Goal: Task Accomplishment & Management: Manage account settings

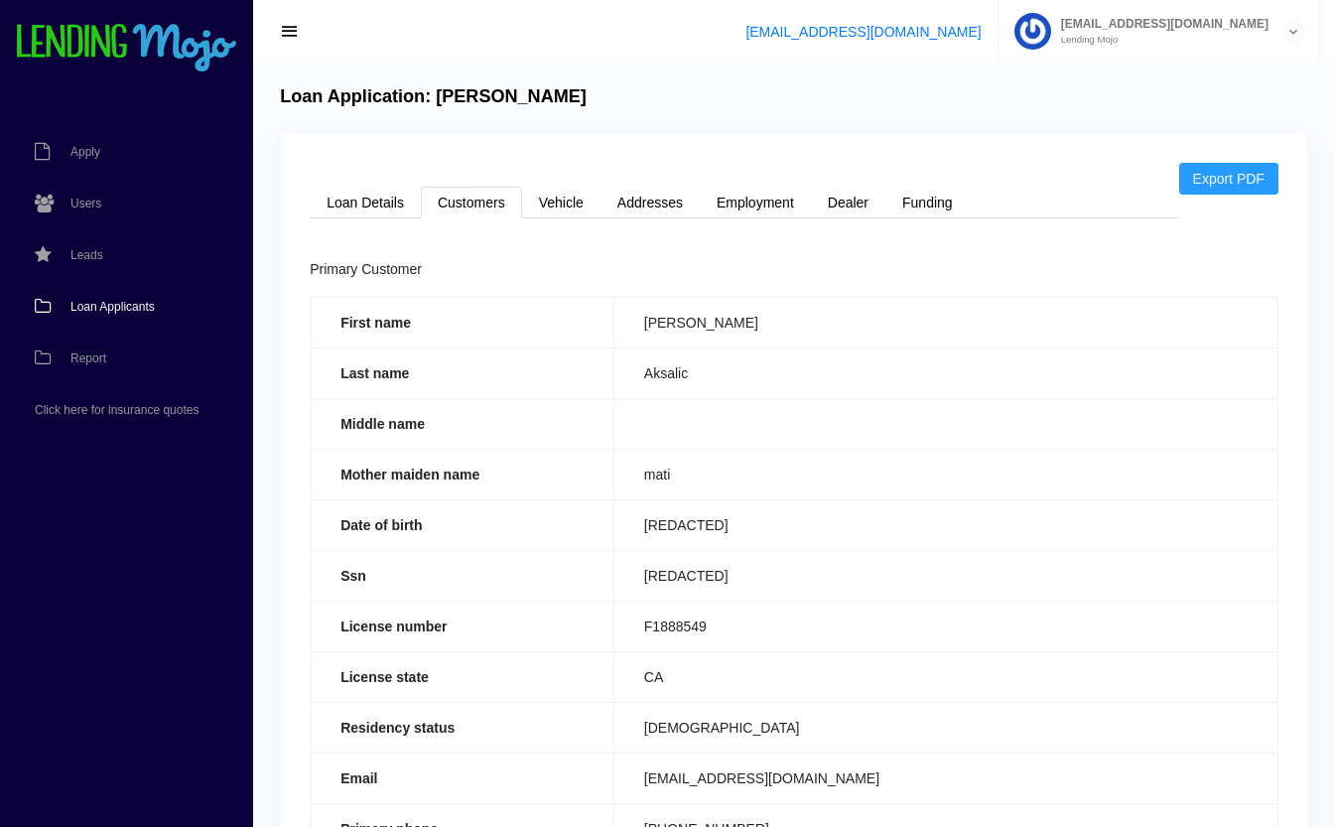
scroll to position [169, 0]
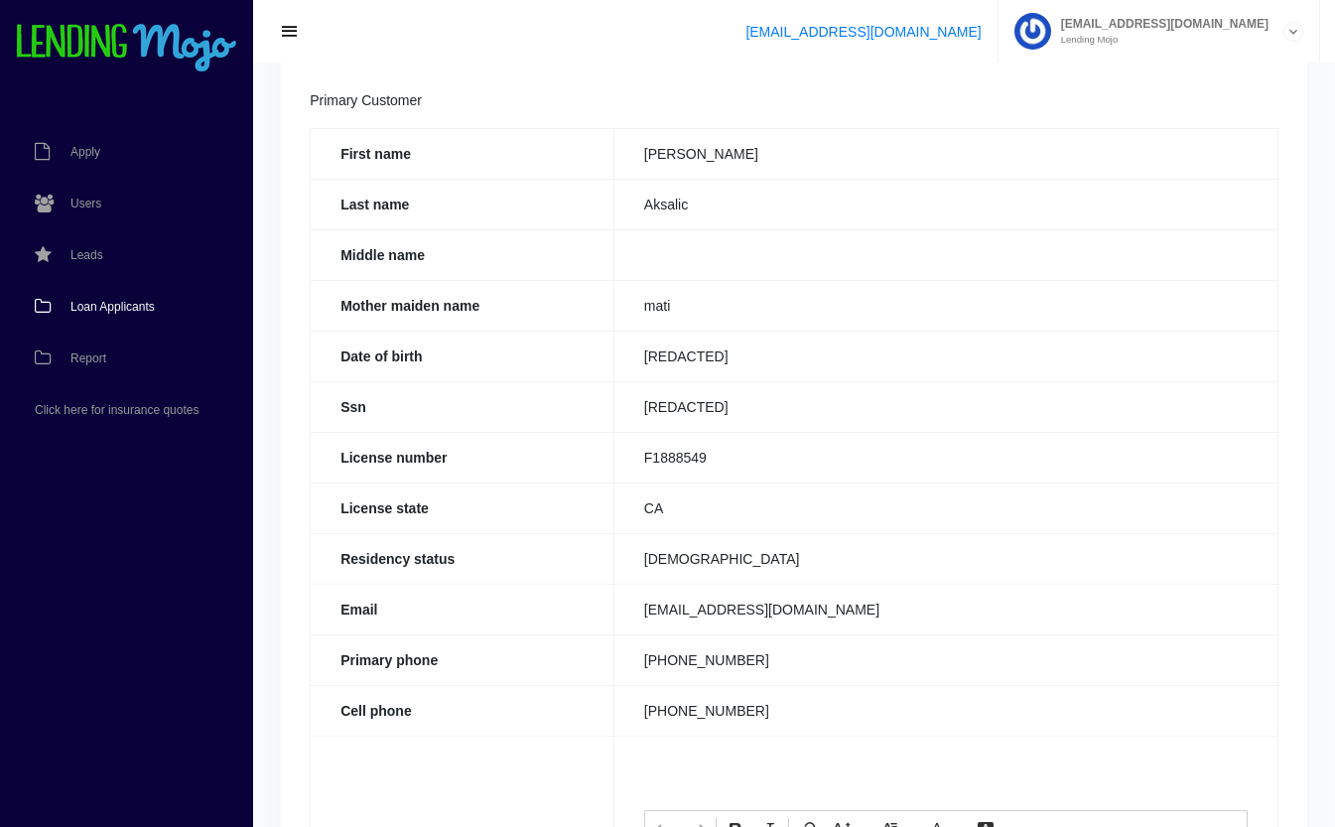
click at [87, 303] on span "Loan Applicants" at bounding box center [112, 307] width 84 height 12
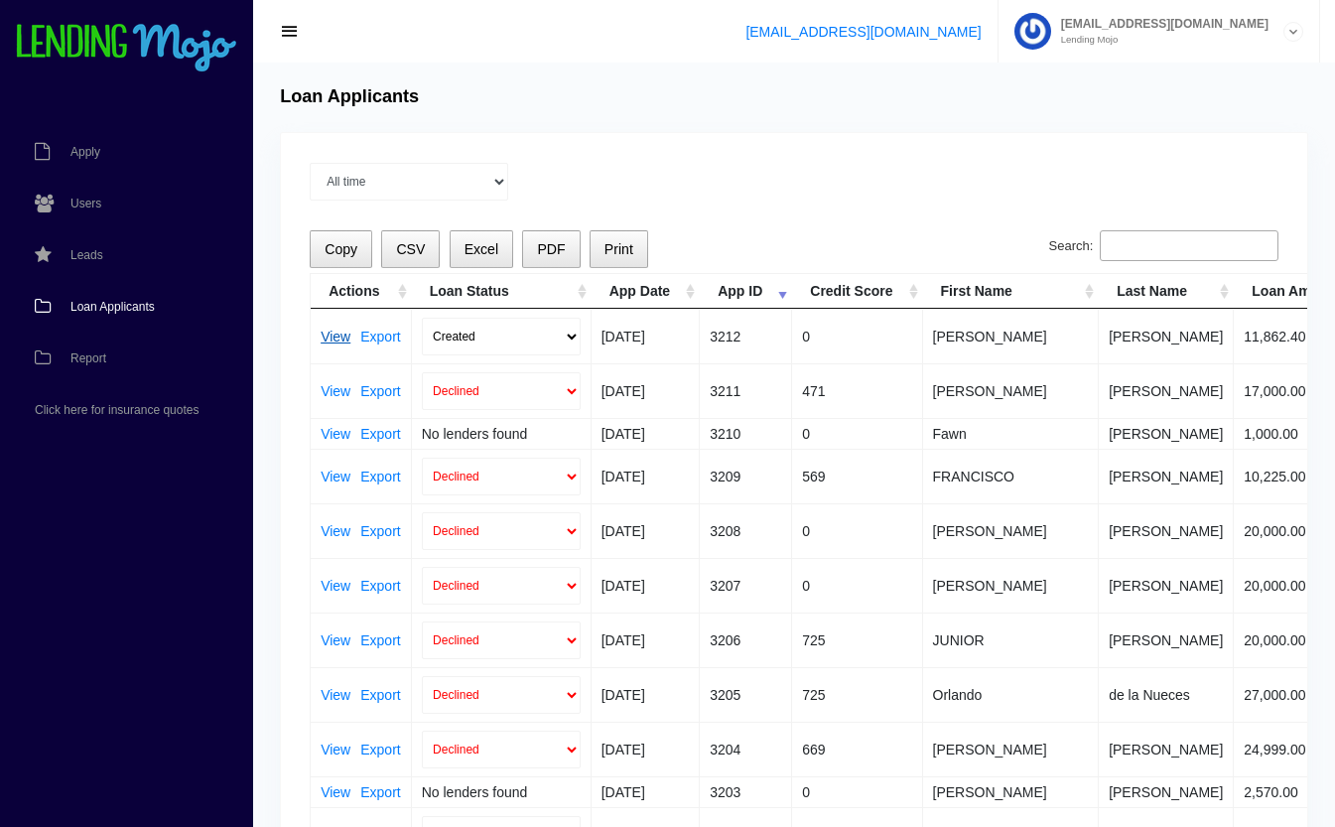
click at [334, 334] on link "View" at bounding box center [336, 337] width 30 height 14
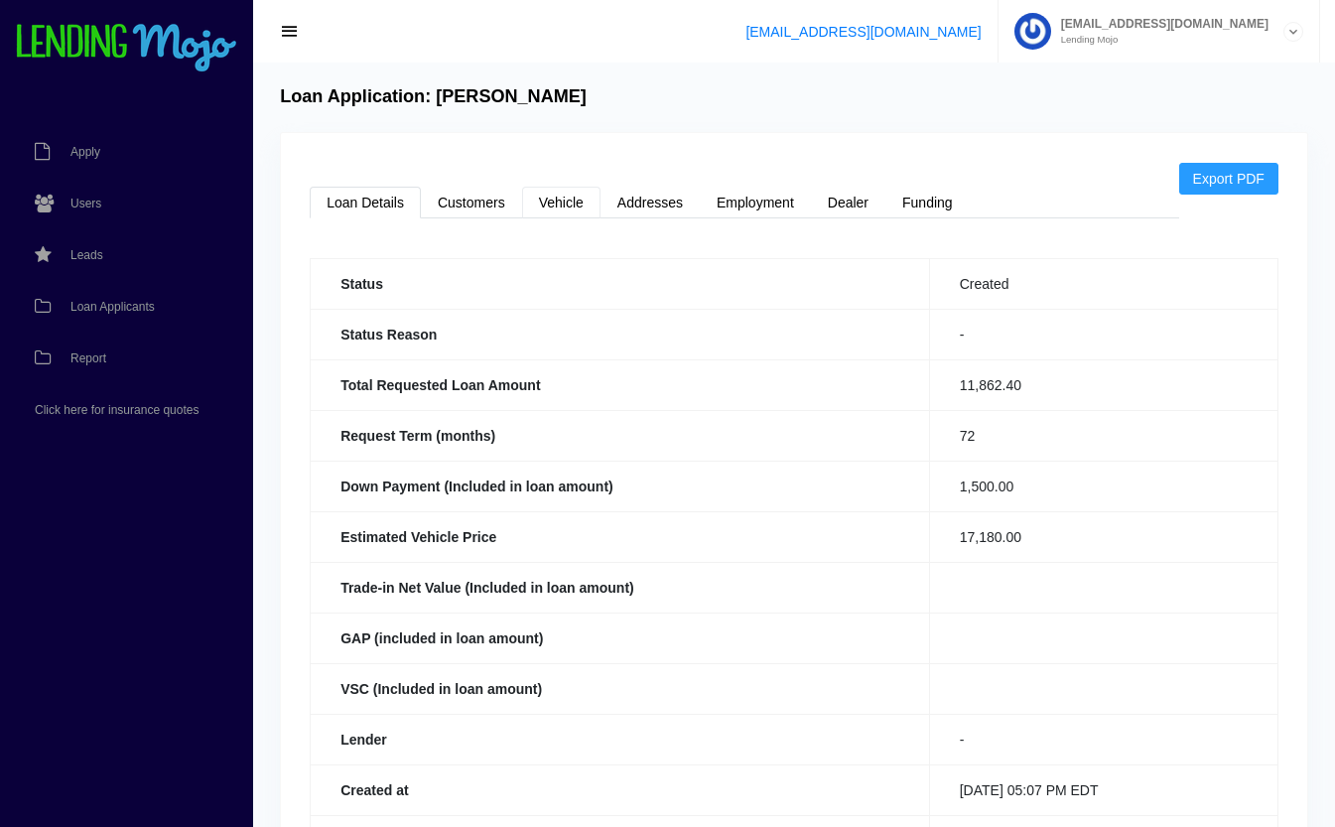
click at [568, 205] on link "Vehicle" at bounding box center [561, 203] width 78 height 32
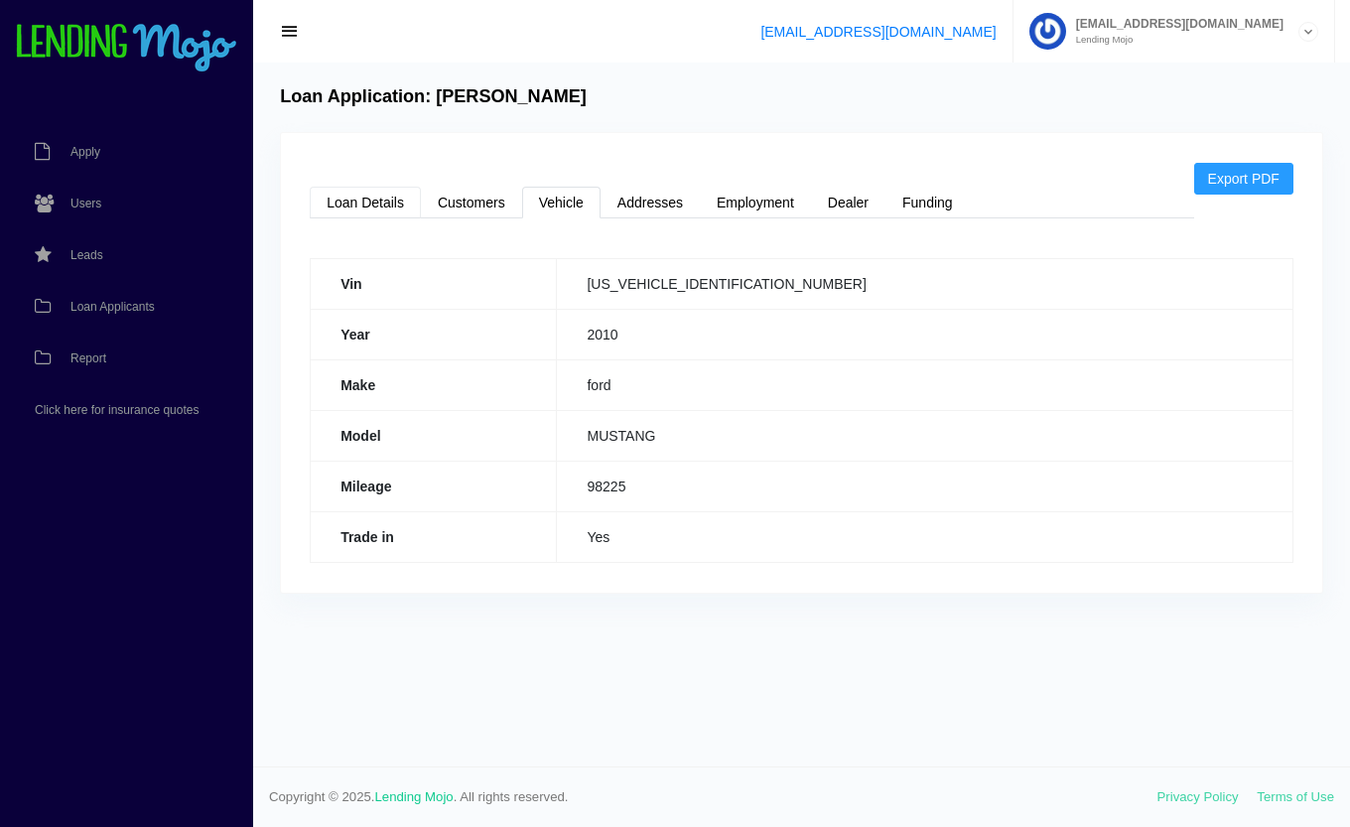
click at [372, 204] on link "Loan Details" at bounding box center [365, 203] width 111 height 32
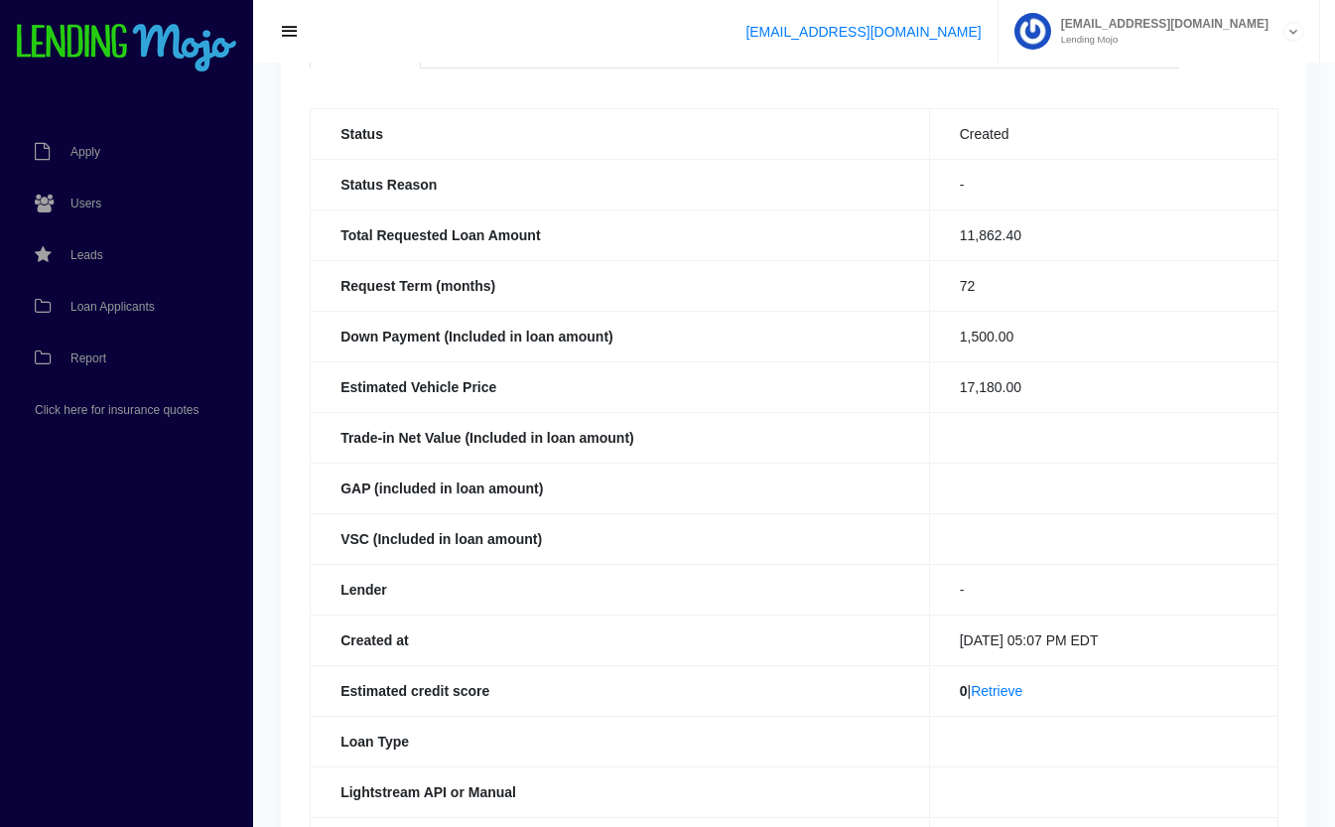
scroll to position [237, 0]
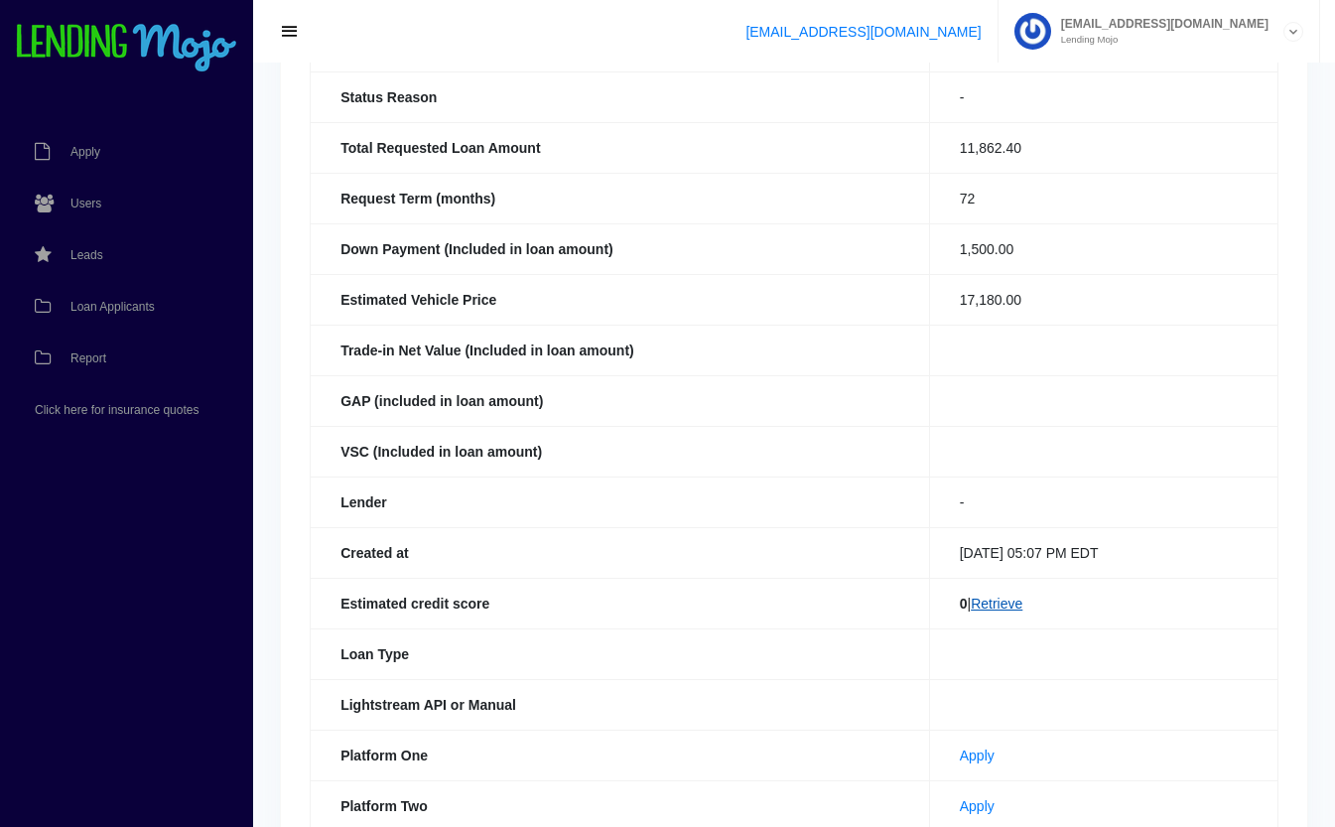
click at [1000, 603] on link "Retrieve" at bounding box center [997, 604] width 52 height 16
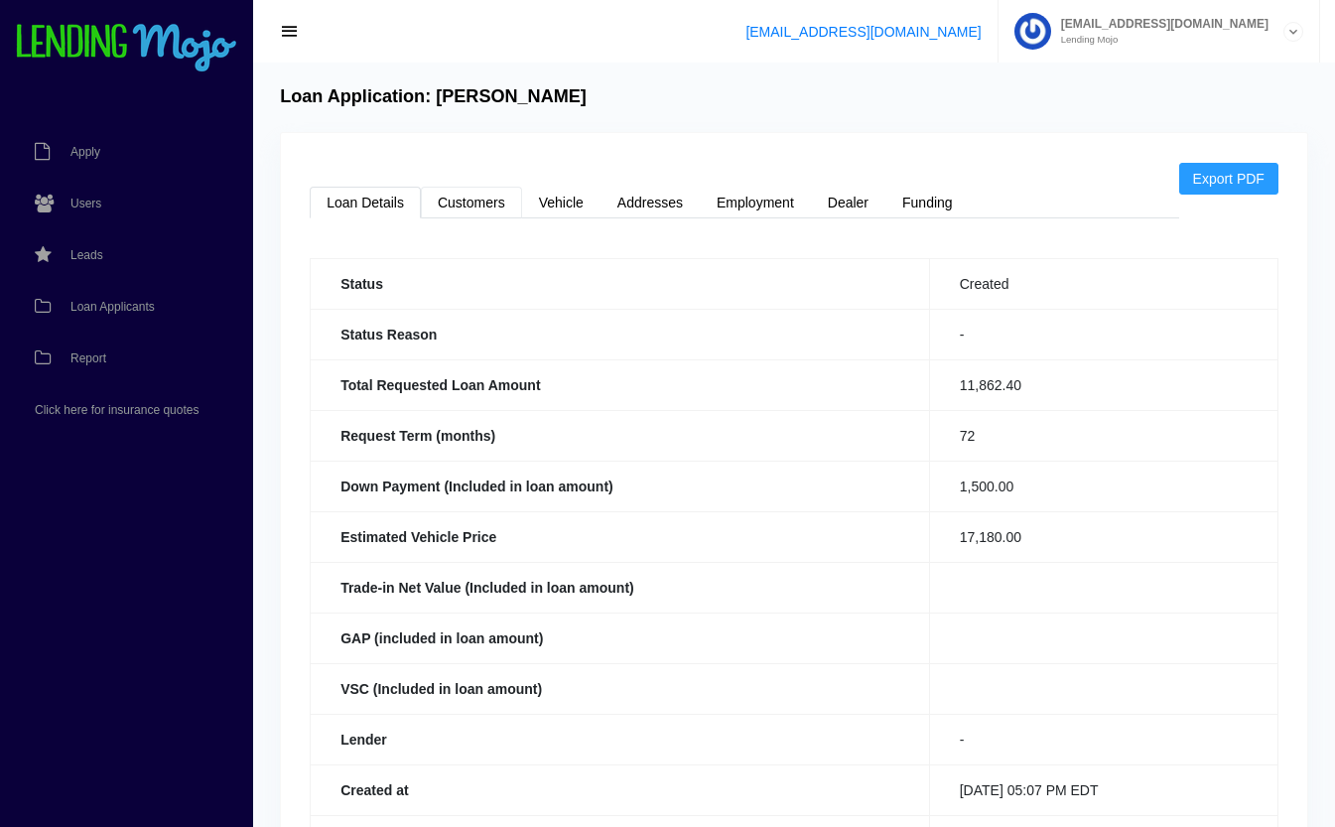
click at [491, 207] on link "Customers" at bounding box center [471, 203] width 101 height 32
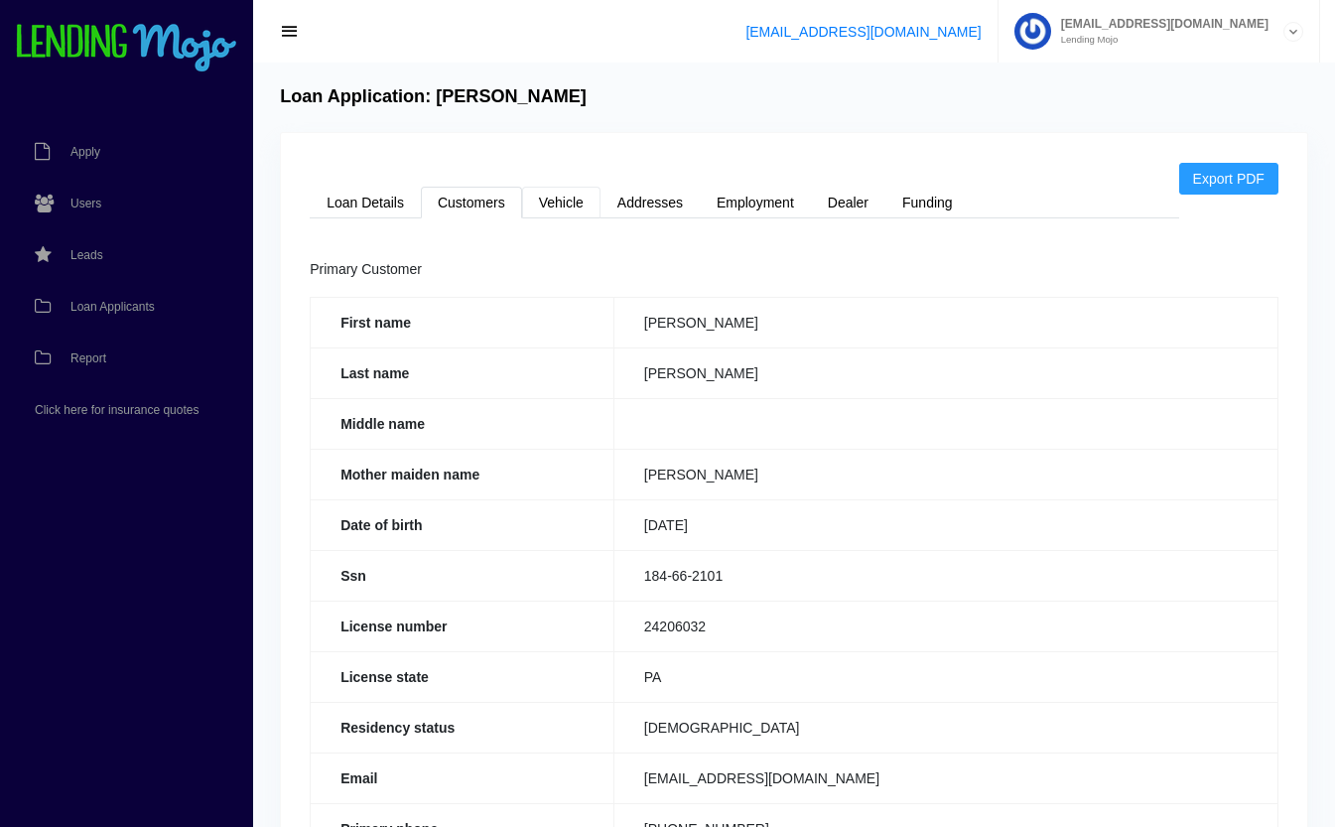
click at [576, 216] on link "Vehicle" at bounding box center [561, 203] width 78 height 32
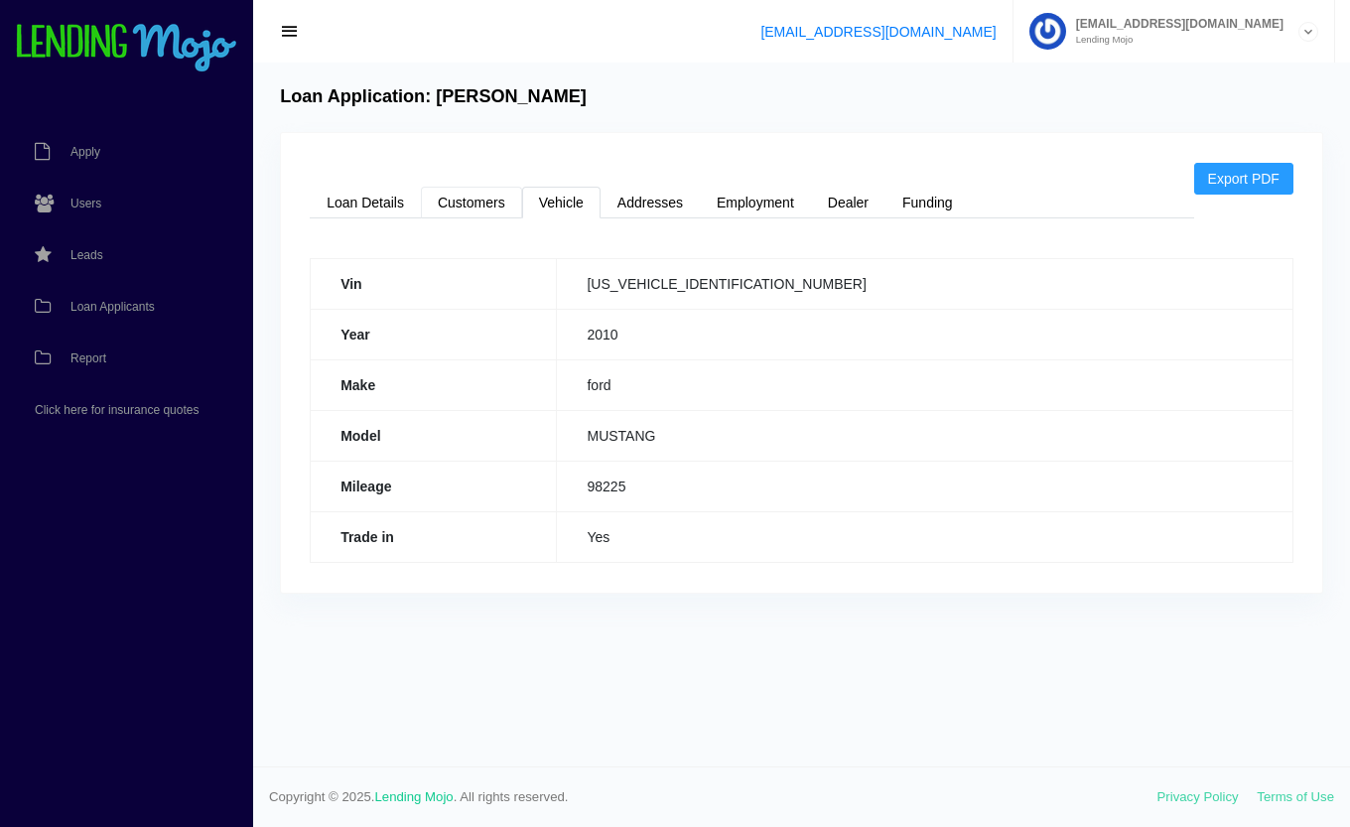
click at [477, 208] on link "Customers" at bounding box center [471, 203] width 101 height 32
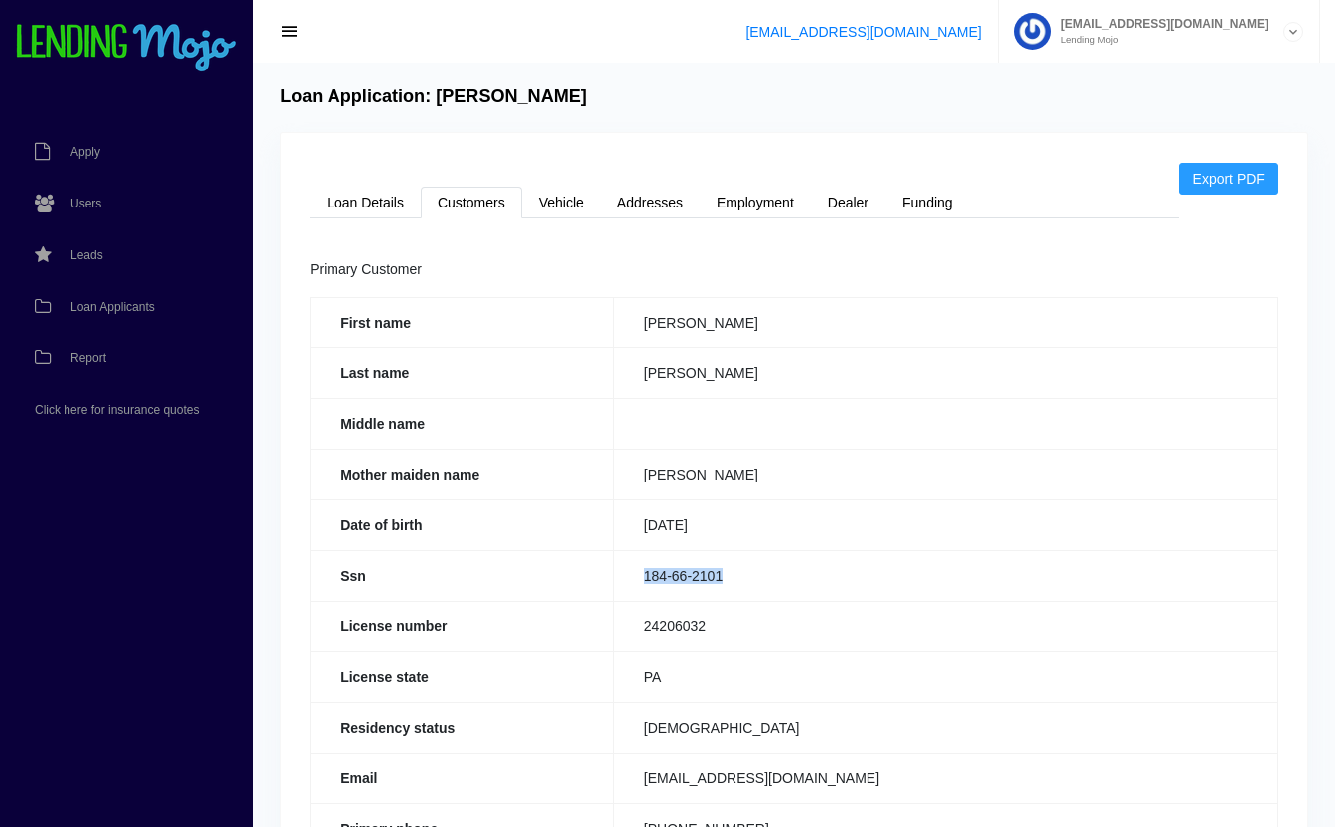
drag, startPoint x: 745, startPoint y: 570, endPoint x: 631, endPoint y: 589, distance: 115.7
click at [631, 589] on td "184-66-2101" at bounding box center [945, 575] width 664 height 51
copy td "184-66-2101"
click at [362, 210] on link "Loan Details" at bounding box center [365, 203] width 111 height 32
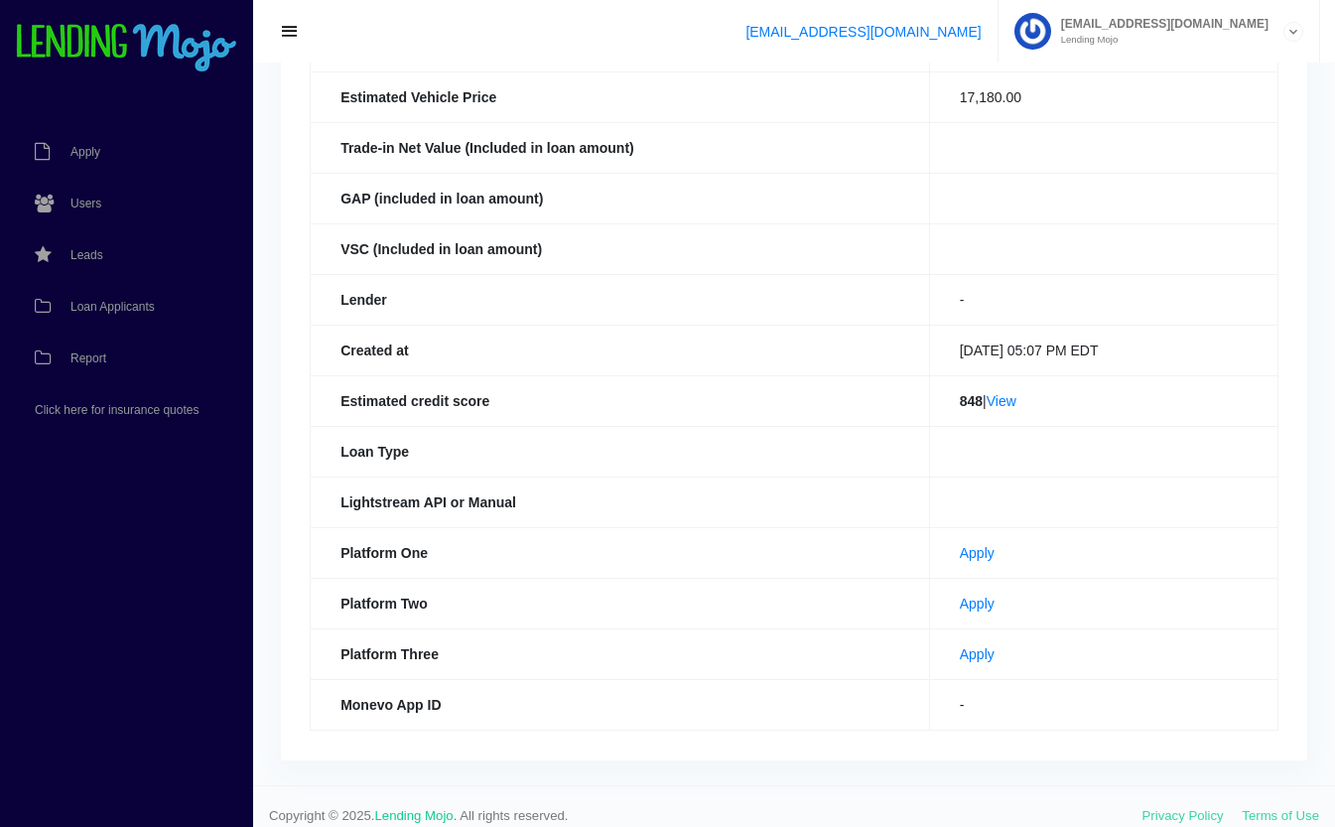
scroll to position [441, 0]
click at [964, 606] on link "Apply" at bounding box center [977, 603] width 35 height 16
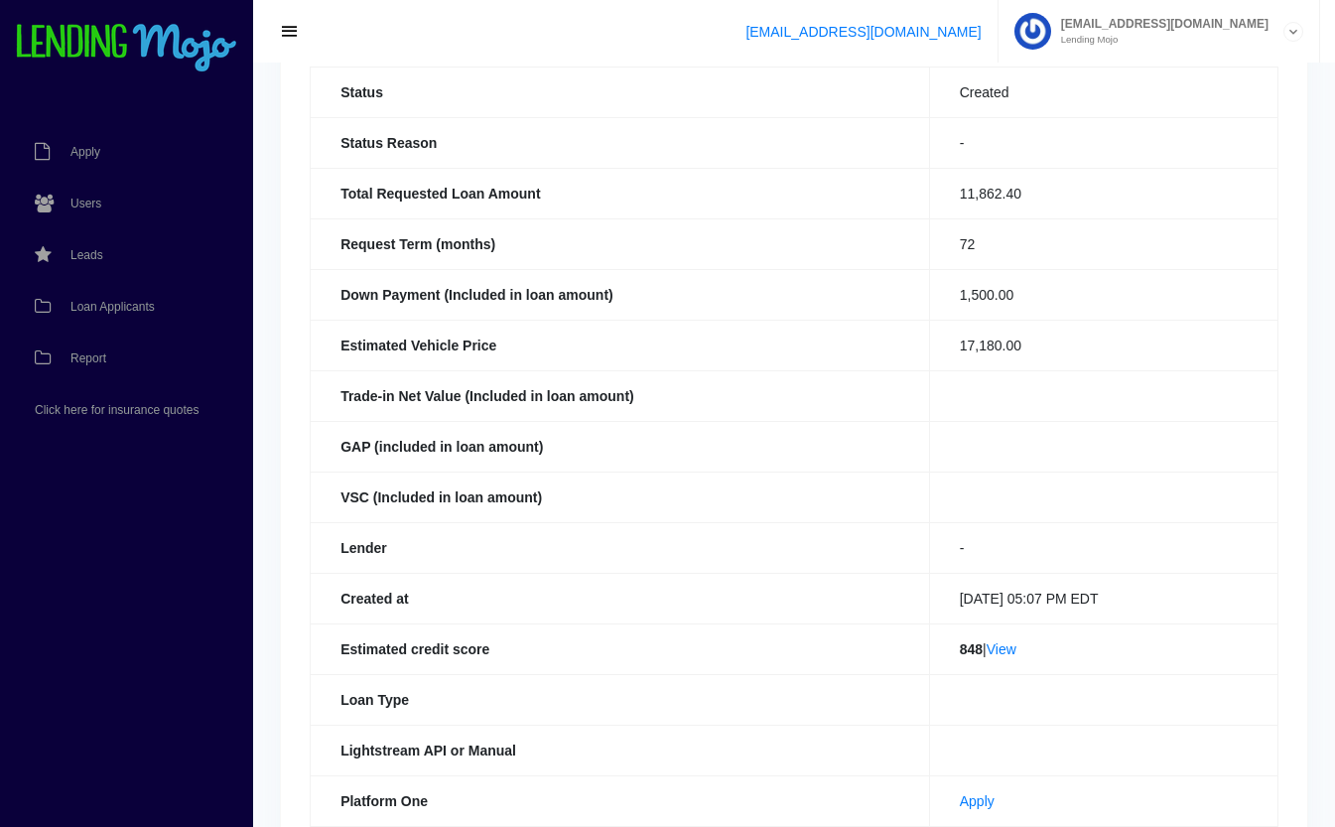
scroll to position [0, 0]
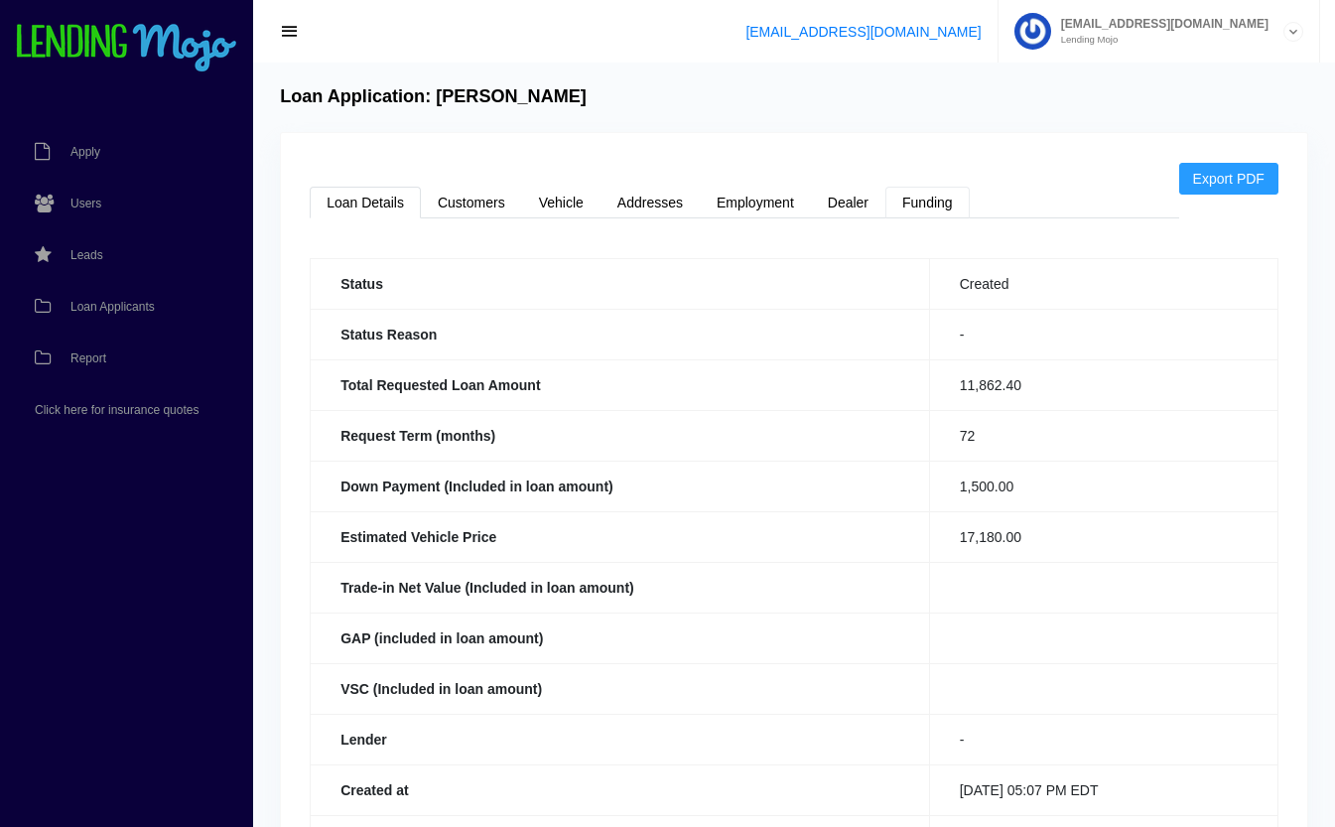
click at [929, 204] on link "Funding" at bounding box center [927, 203] width 84 height 32
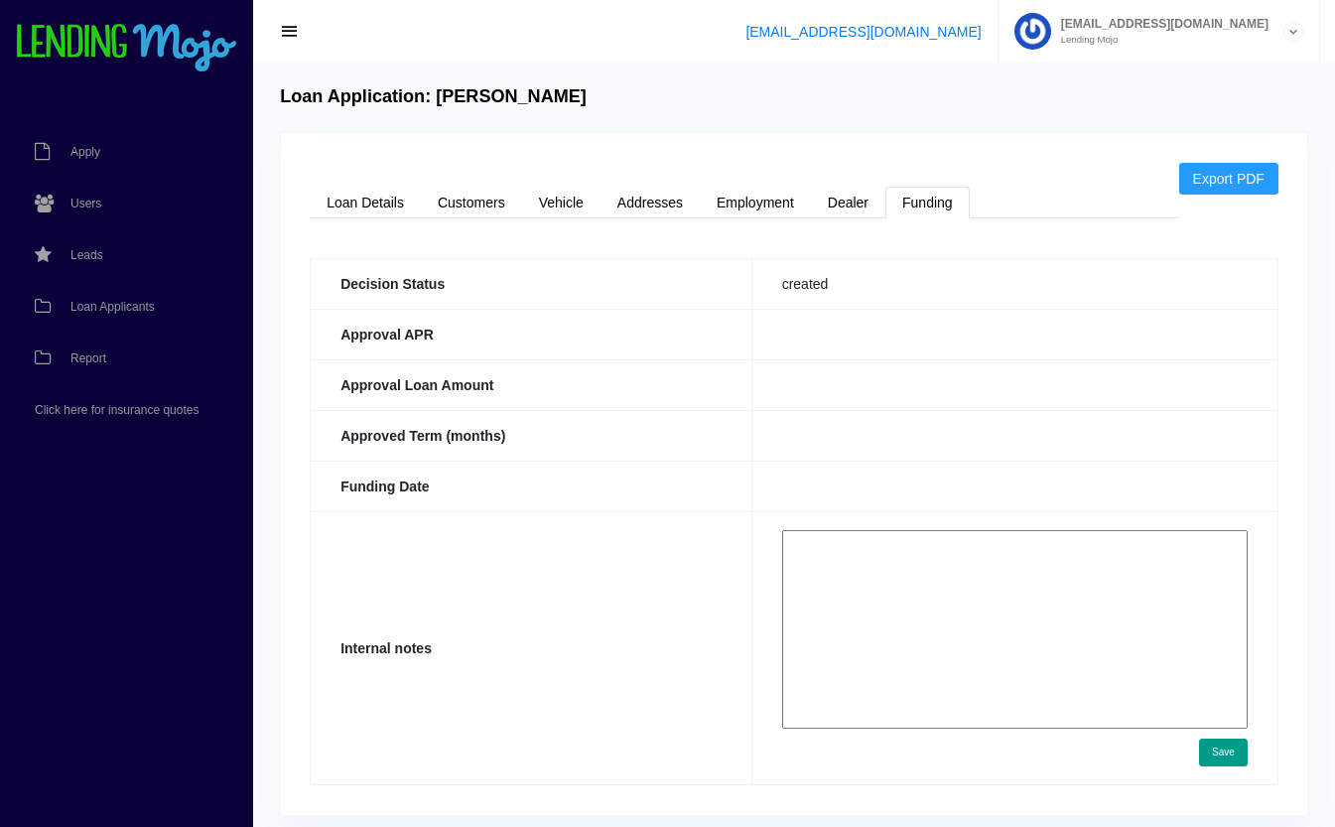
click at [928, 591] on textarea at bounding box center [1015, 629] width 466 height 199
paste textarea "https://app.monevo.us/result/70dabc085d77784d1d7d3268ad57fe1f"
type textarea "https://app.monevo.us/result/70dabc085d77784d1d7d3268ad57fe1f"
click at [1228, 755] on button "Save" at bounding box center [1223, 752] width 49 height 28
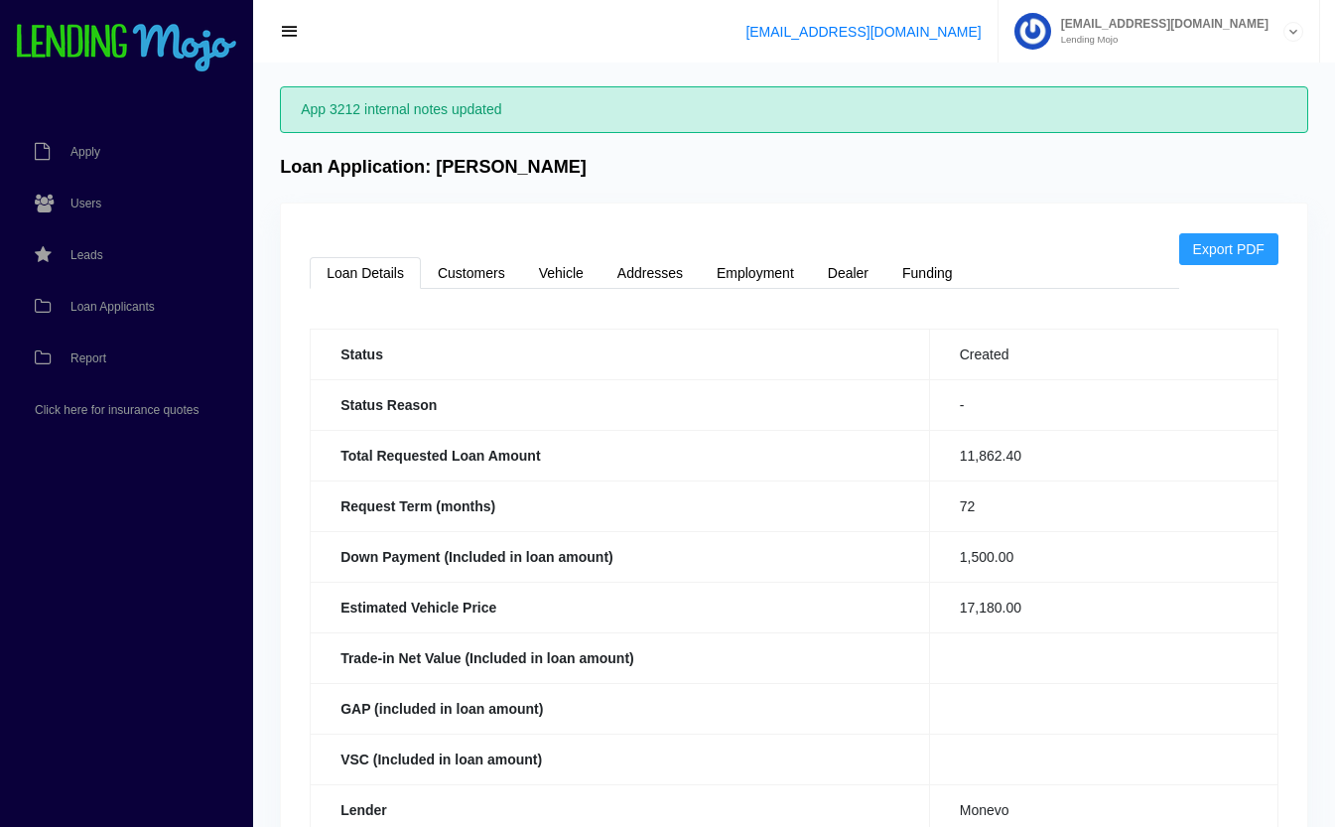
click at [115, 307] on span "Loan Applicants" at bounding box center [112, 307] width 84 height 12
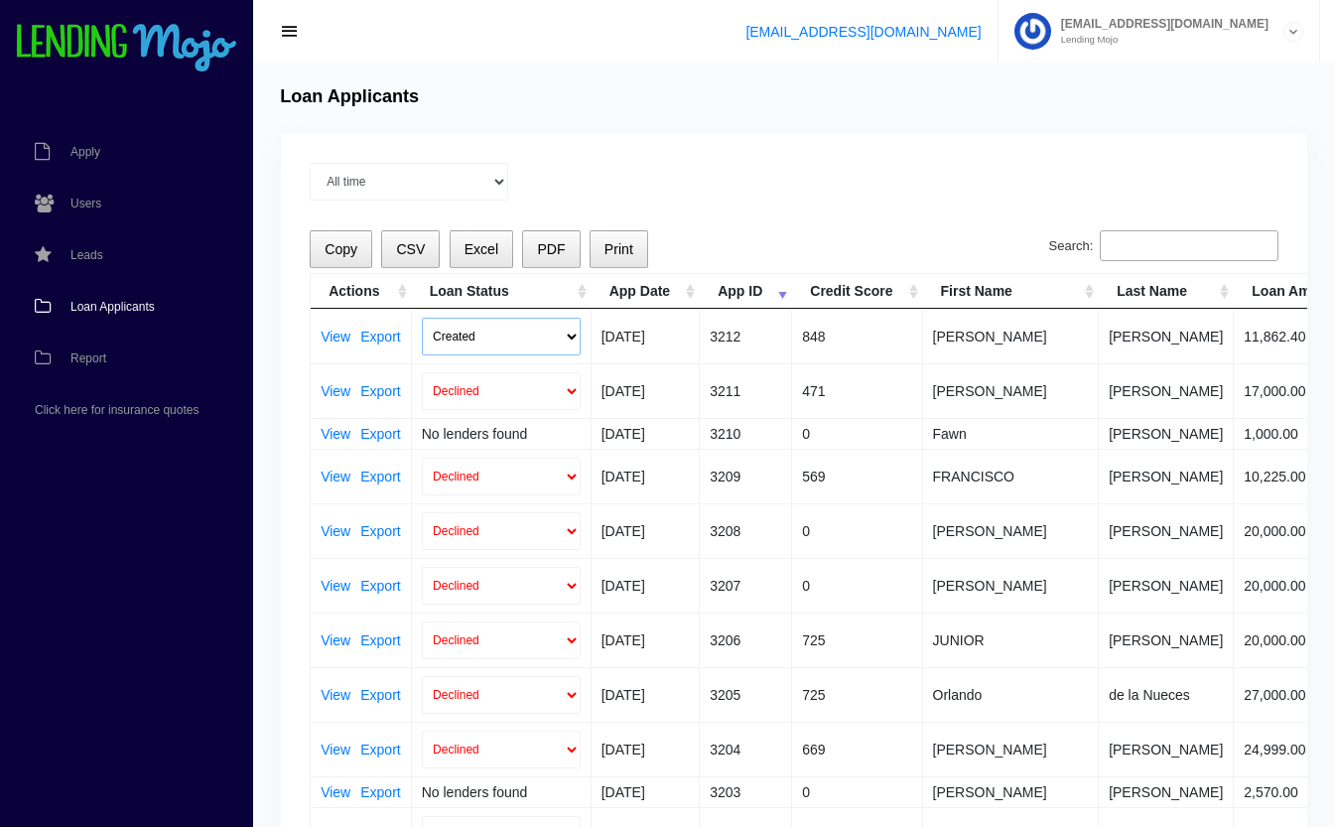
click at [444, 328] on select "Created Submitted" at bounding box center [501, 337] width 159 height 38
select select "submitted"
click at [422, 318] on select "Created Submitted" at bounding box center [501, 337] width 159 height 38
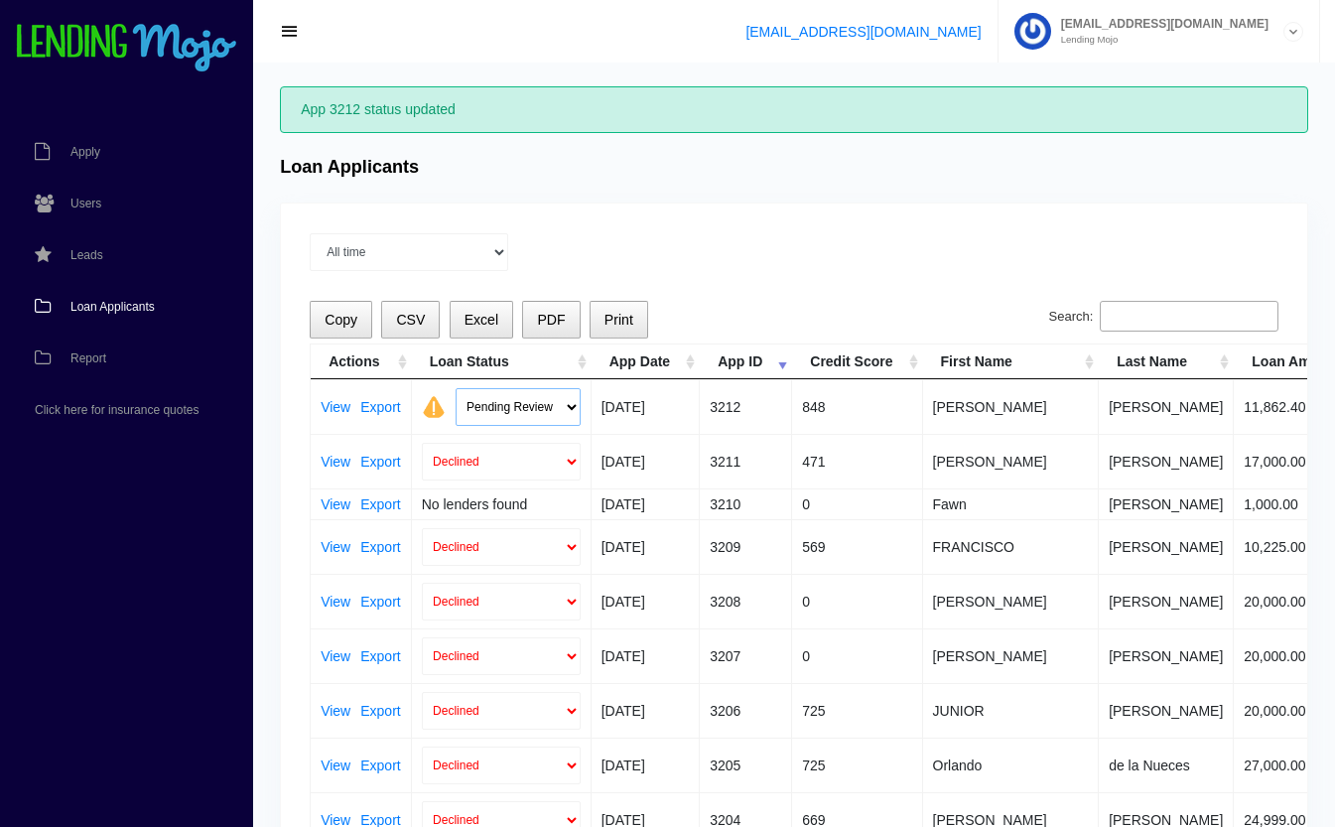
click at [496, 399] on select "Pending Review Approve Decline Unqualified" at bounding box center [518, 407] width 125 height 38
select select "approved"
click at [456, 388] on select "Pending Review Approve Decline Unqualified" at bounding box center [518, 407] width 125 height 38
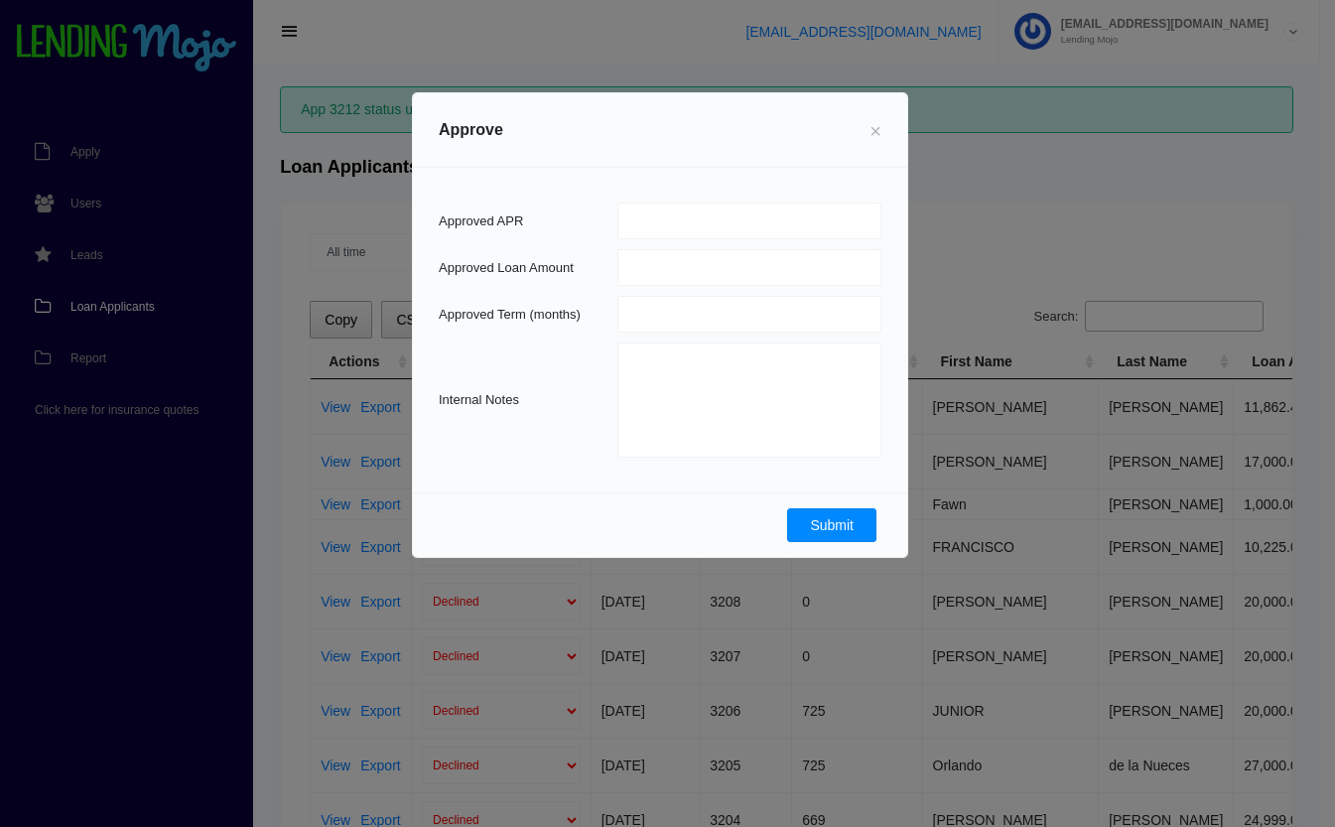
click at [824, 516] on button "Submit" at bounding box center [831, 525] width 89 height 34
